Goal: Transaction & Acquisition: Purchase product/service

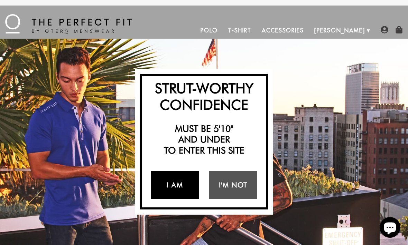
click at [181, 185] on link "I Am" at bounding box center [175, 185] width 48 height 28
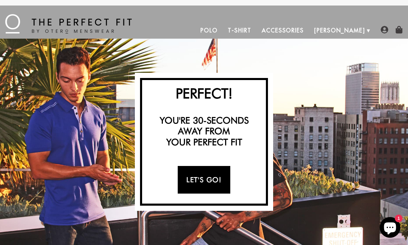
click at [214, 177] on link "Let's Go!" at bounding box center [204, 180] width 52 height 28
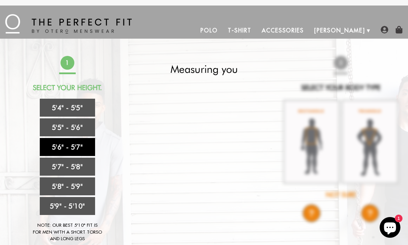
click at [82, 146] on link "5'6" - 5'7"" at bounding box center [67, 147] width 55 height 18
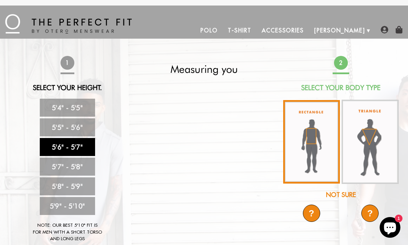
click at [319, 135] on img at bounding box center [311, 142] width 57 height 84
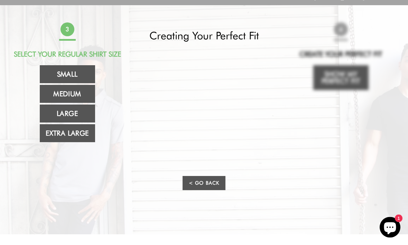
scroll to position [29, 0]
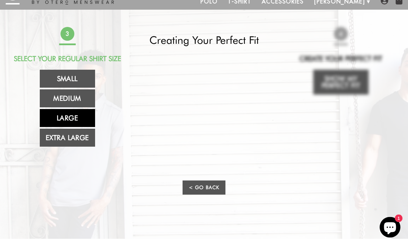
click at [82, 118] on link "Large" at bounding box center [67, 119] width 55 height 18
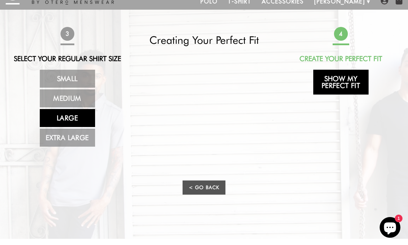
click at [348, 82] on link "Show My Perfect Fit" at bounding box center [340, 82] width 55 height 25
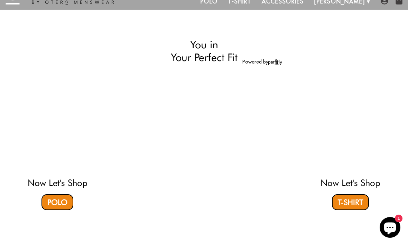
select select "56-57"
select select "L"
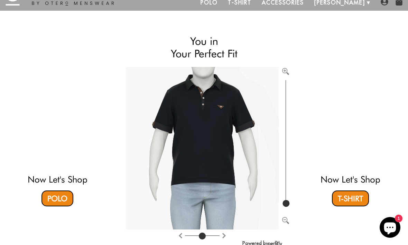
scroll to position [28, 0]
click at [61, 144] on video at bounding box center [57, 119] width 197 height 99
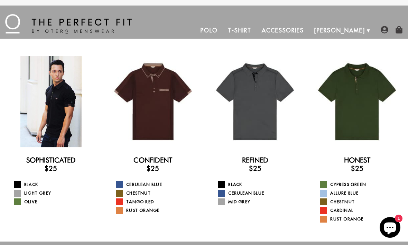
click at [64, 111] on div at bounding box center [51, 102] width 92 height 92
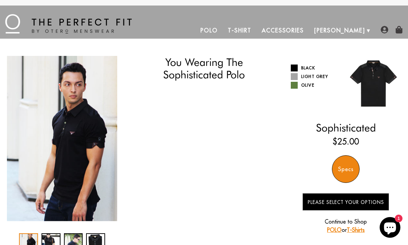
select select "56-57"
select select "L"
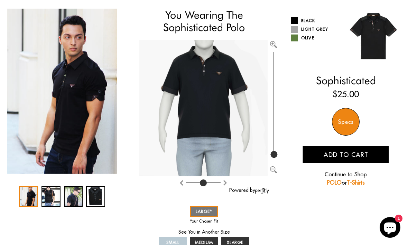
scroll to position [53, 0]
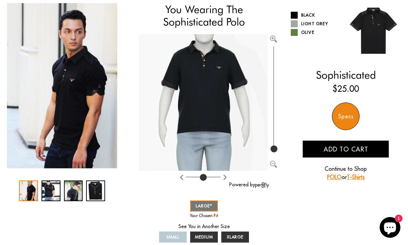
click at [99, 189] on div "4 / 4" at bounding box center [95, 191] width 19 height 21
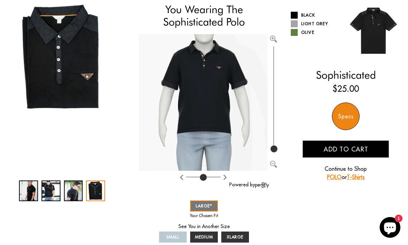
click at [78, 195] on div "3 / 4" at bounding box center [73, 191] width 19 height 21
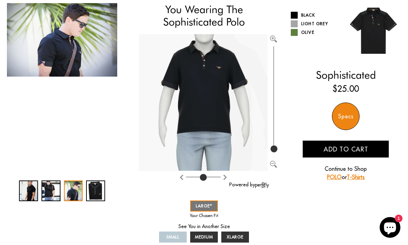
click at [63, 195] on div at bounding box center [62, 191] width 86 height 21
click at [55, 196] on div "2 / 4" at bounding box center [50, 191] width 19 height 21
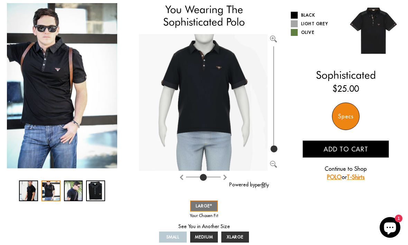
click at [39, 195] on div at bounding box center [62, 191] width 86 height 21
click at [36, 190] on div "1 / 4" at bounding box center [28, 191] width 19 height 21
